Goal: Browse casually

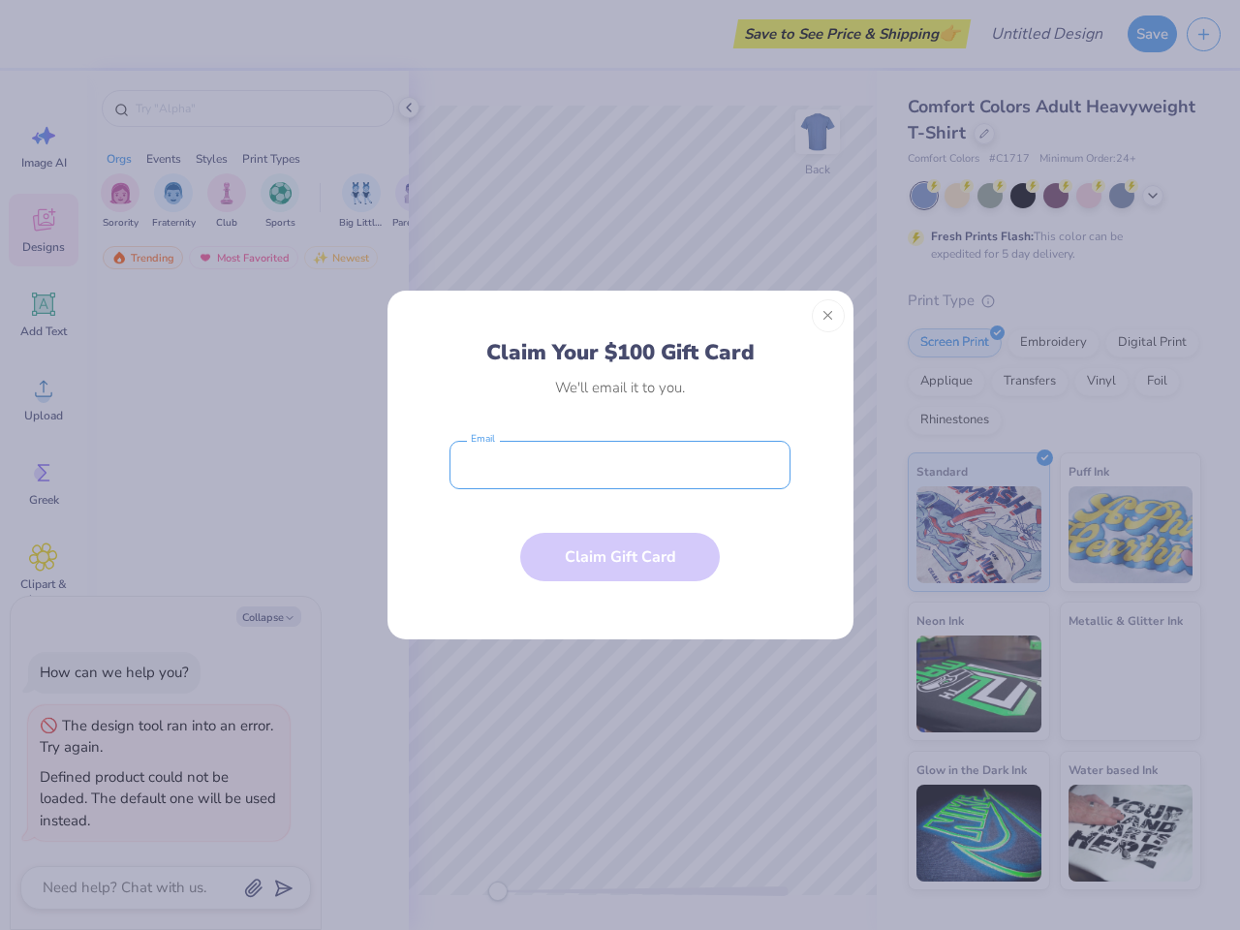
type textarea "x"
click at [620, 465] on input "email" at bounding box center [620, 465] width 341 height 48
click at [829, 316] on button "Close" at bounding box center [828, 315] width 33 height 33
